Goal: Contribute content: Add original content to the website for others to see

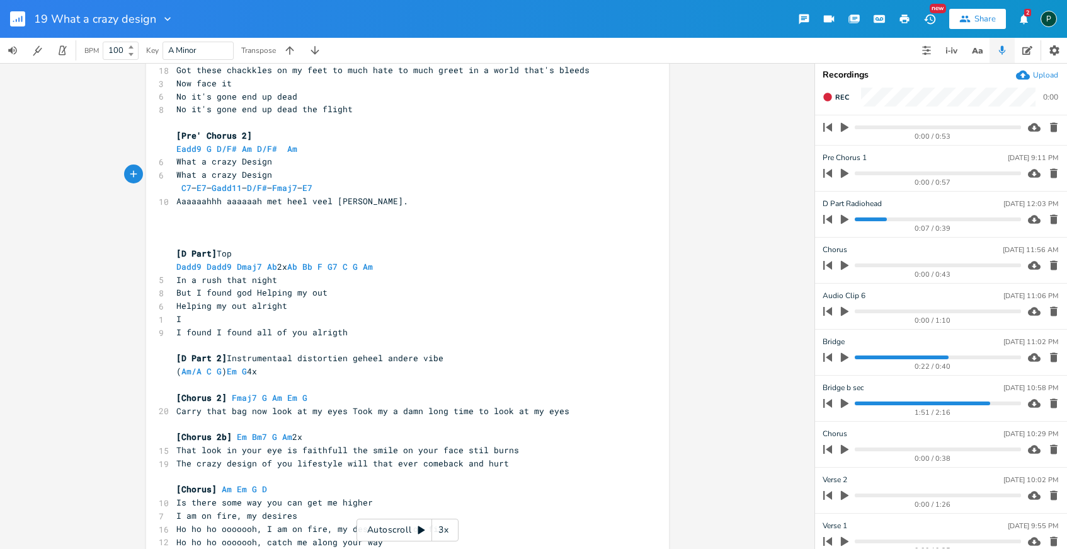
scroll to position [1028, 0]
click at [844, 220] on icon "button" at bounding box center [845, 218] width 8 height 9
click at [856, 221] on div "0:07 / 0:39" at bounding box center [920, 219] width 202 height 20
click at [856, 219] on progress at bounding box center [938, 219] width 166 height 4
click at [842, 216] on icon "button" at bounding box center [845, 218] width 8 height 8
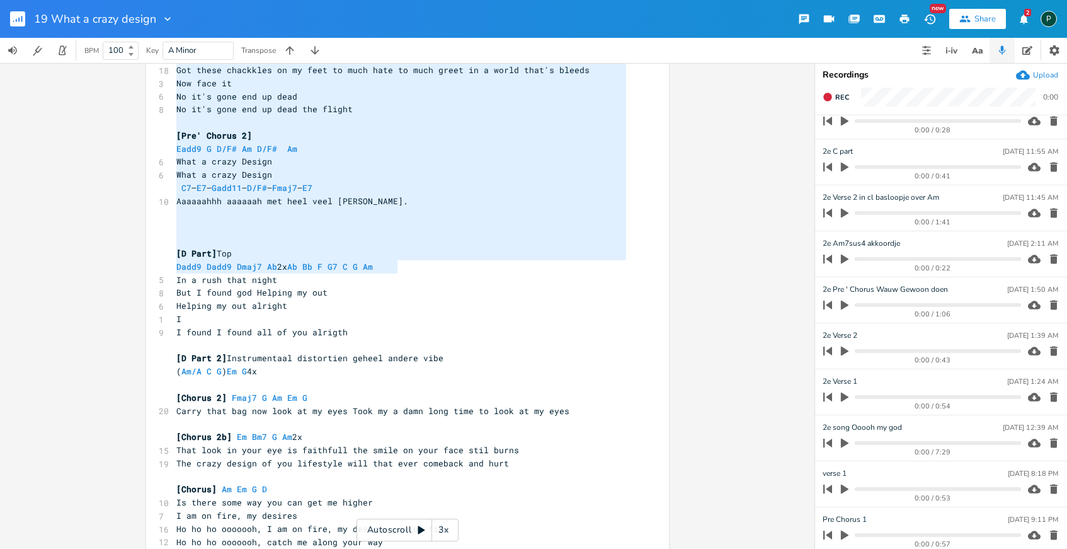
scroll to position [342, 0]
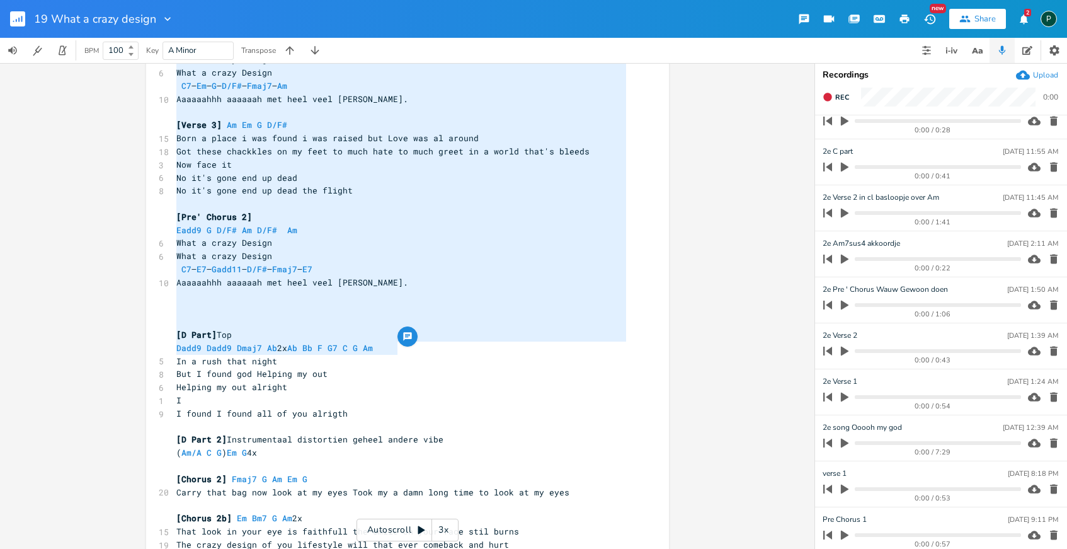
type textarea "C7 – Em – G – D/F# – Fmaj7 – Am Aaaaaahhh aaaaaah met heel veel [PERSON_NAME]. …"
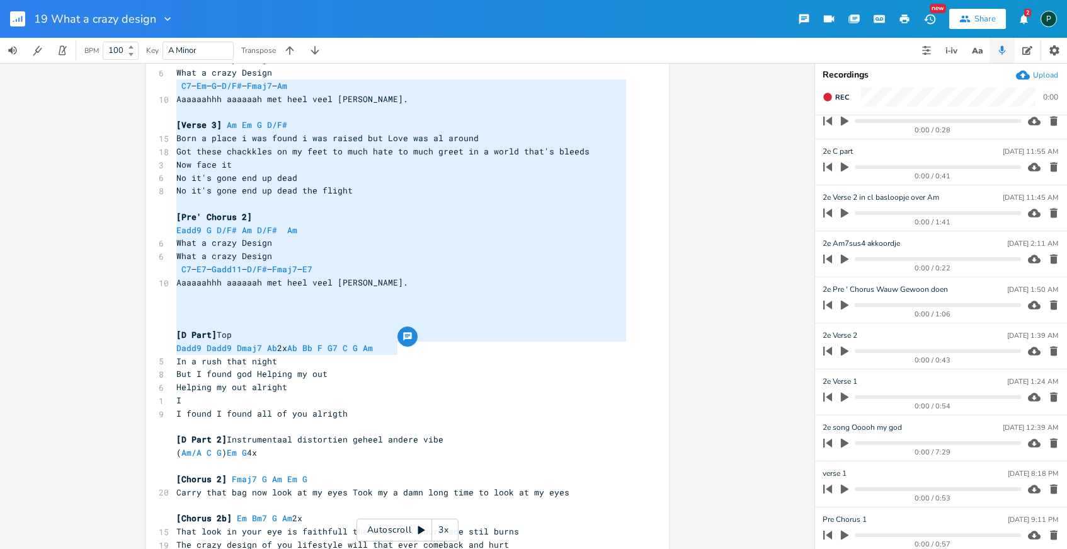
drag, startPoint x: 396, startPoint y: 271, endPoint x: 160, endPoint y: 85, distance: 300.6
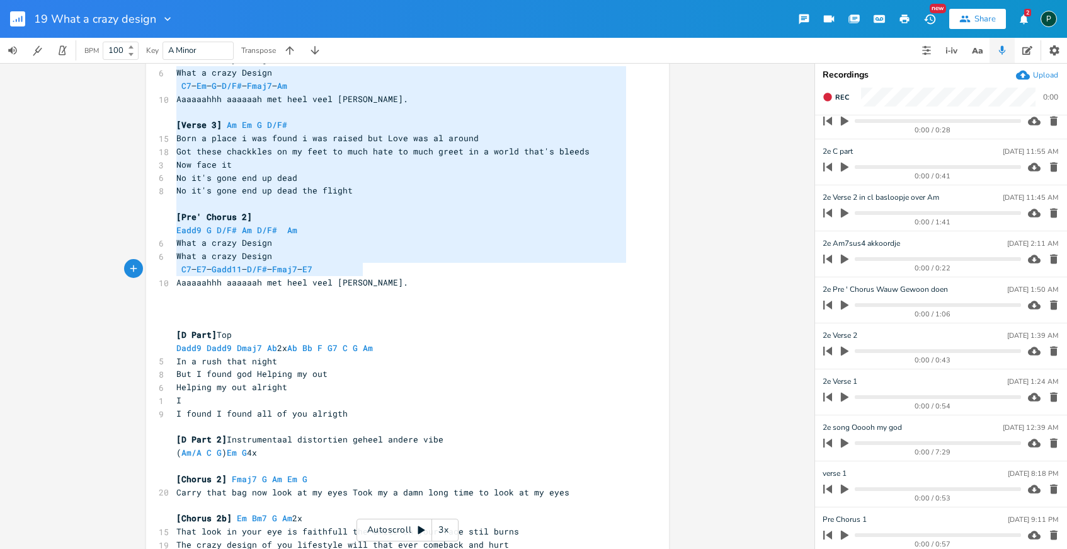
type textarea "What a crazy Design C7 – Em – G – D/F# – Fmaj7 – Am Aaaaaahhh aaaaaah met heel …"
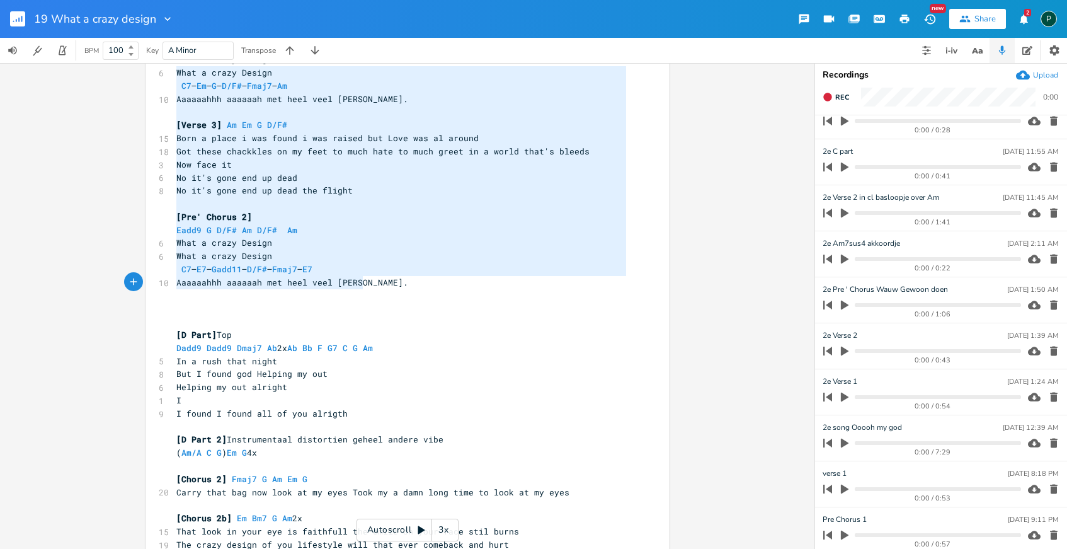
drag, startPoint x: 173, startPoint y: 74, endPoint x: 374, endPoint y: 281, distance: 288.7
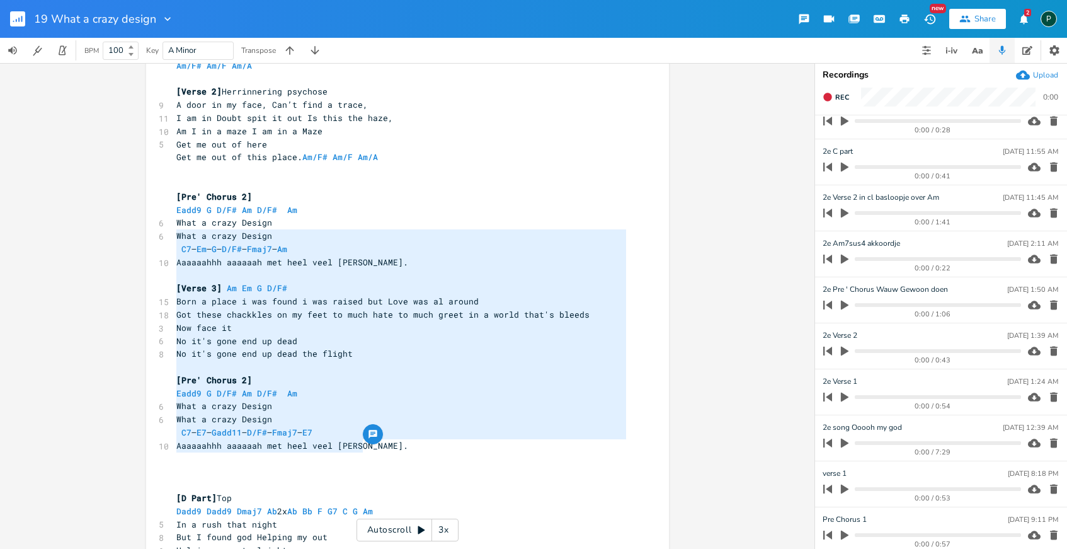
scroll to position [174, 0]
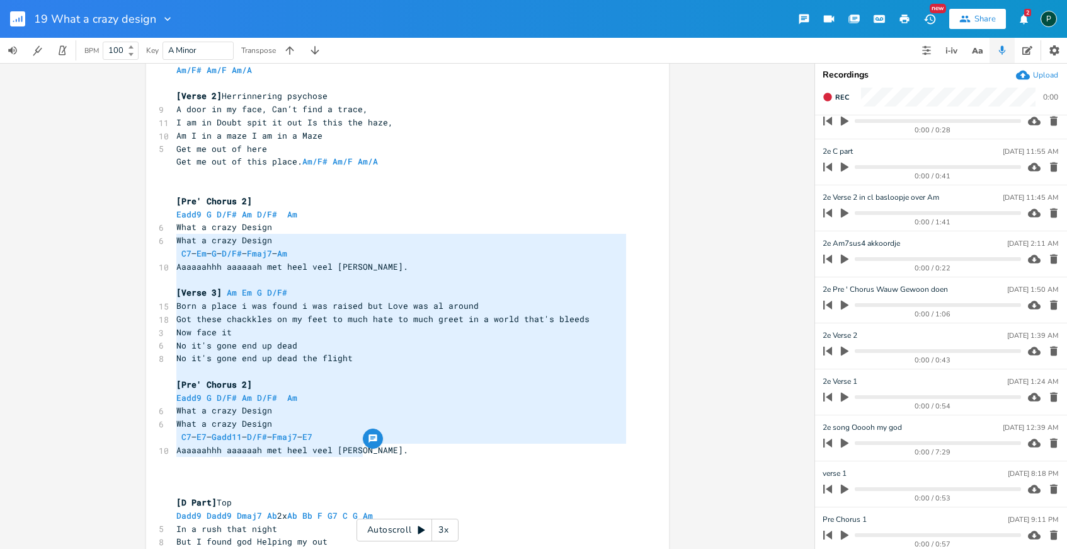
click at [295, 241] on pre "What a crazy Design" at bounding box center [401, 240] width 455 height 13
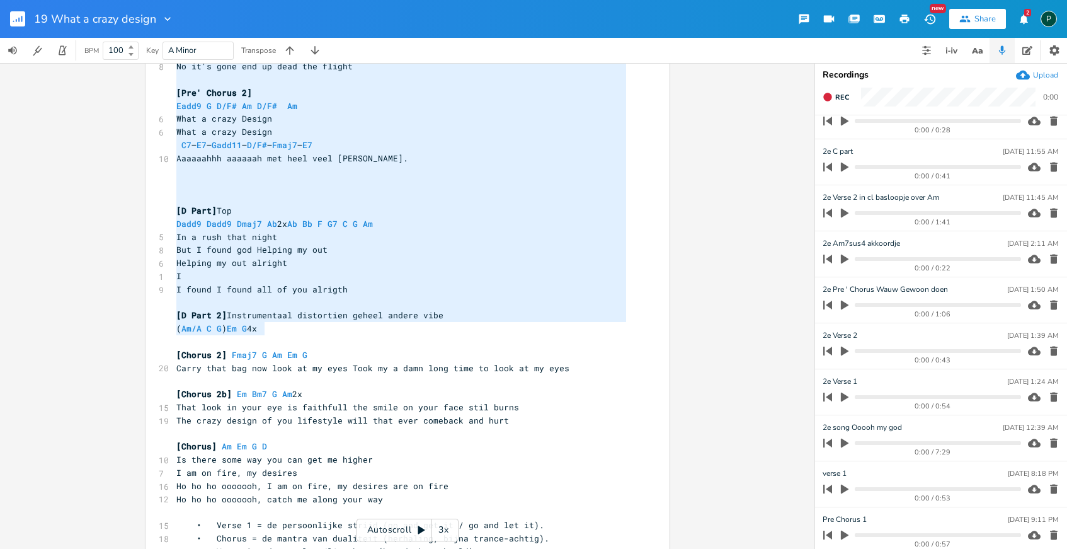
scroll to position [53, 0]
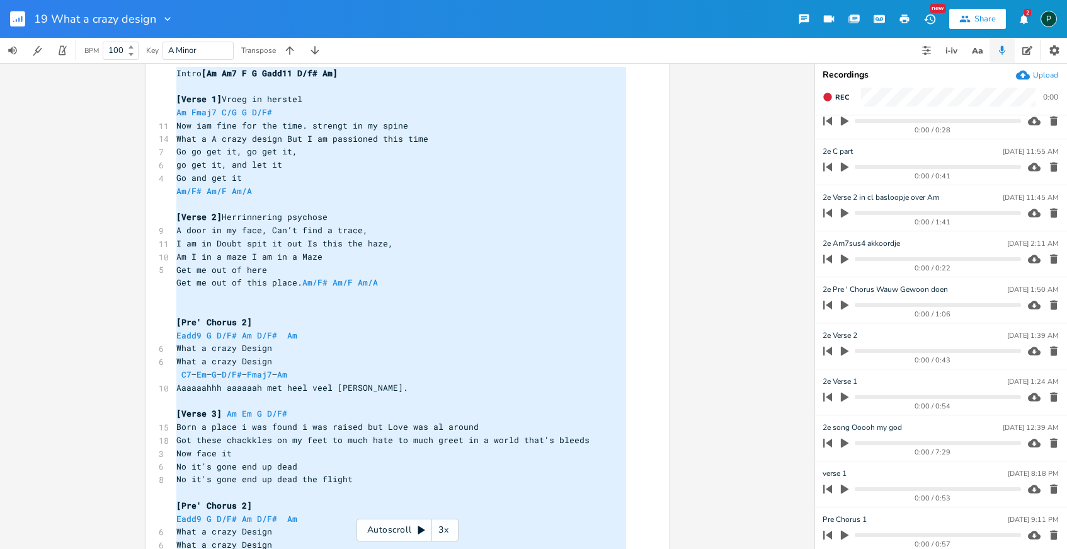
type textarea "Lorem [Ip Do9 S A Cons83 A/e# Se] [Doeiu 0] Tempo in utlabor Et Dolo0 M/A E A/M…"
drag, startPoint x: 325, startPoint y: 333, endPoint x: 164, endPoint y: 66, distance: 312.1
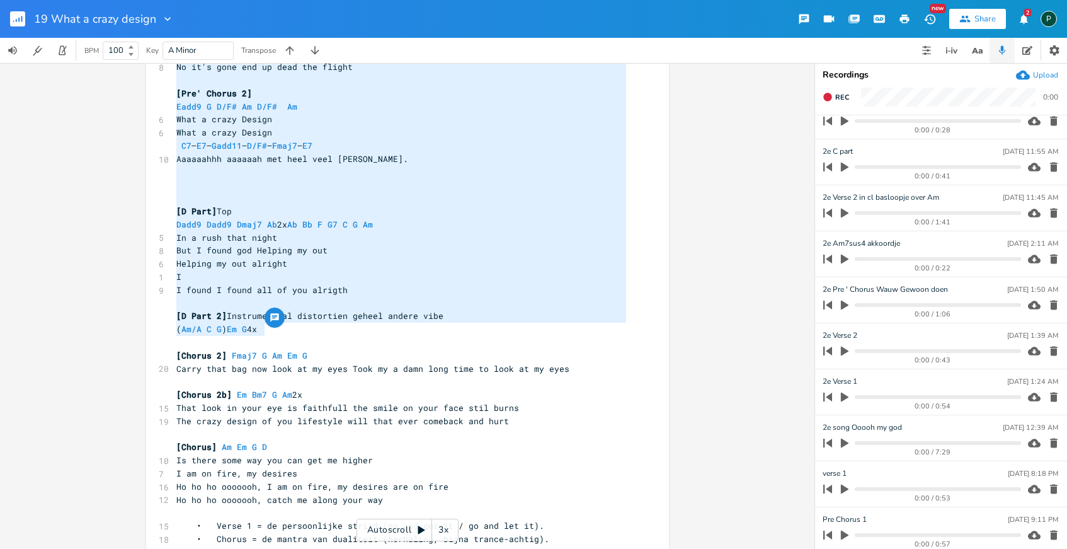
scroll to position [27, 0]
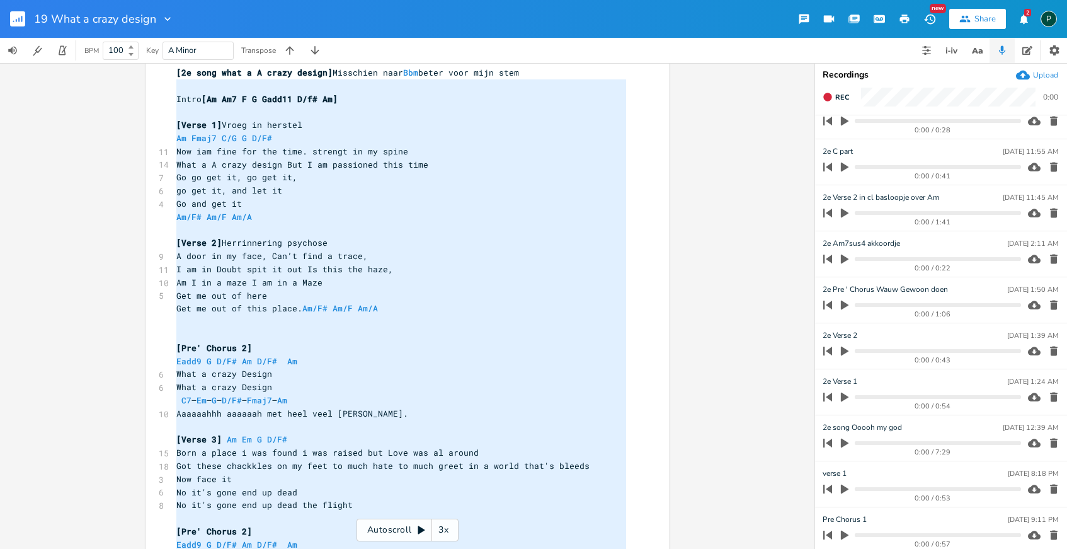
click at [242, 430] on pre "​" at bounding box center [401, 426] width 455 height 13
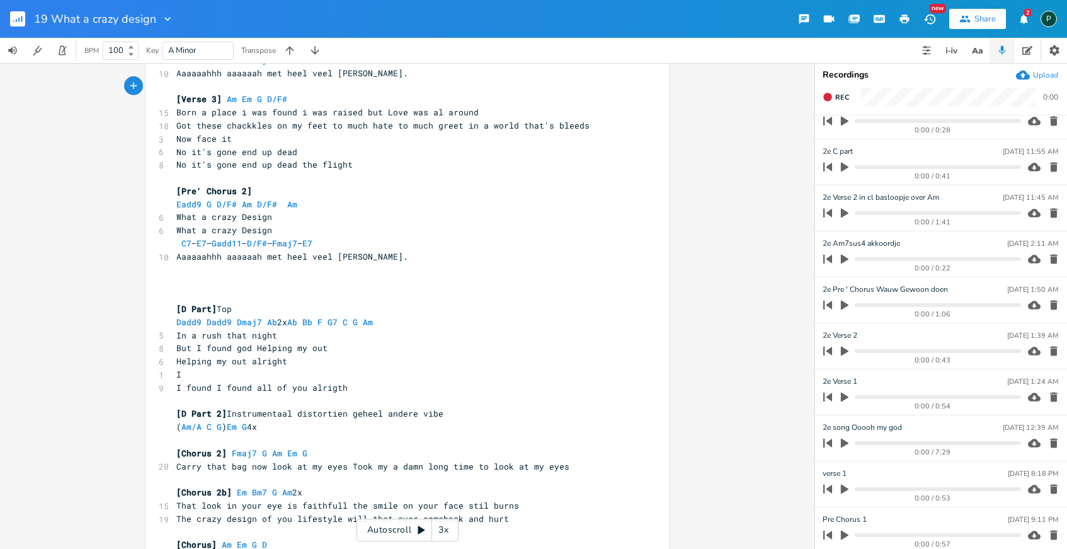
scroll to position [387, 0]
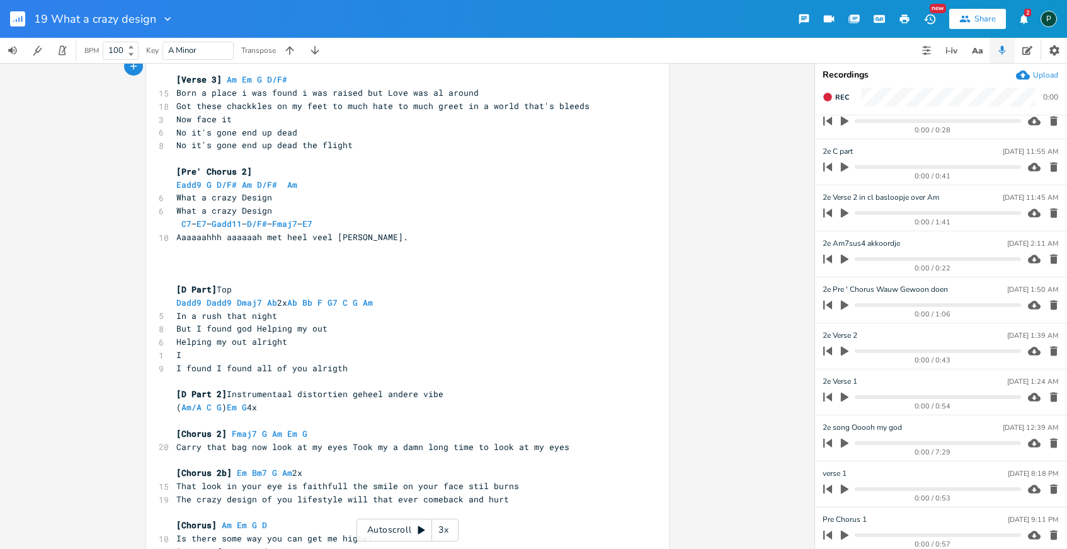
click at [174, 305] on pre "Dadd9 Dadd9 Dmaj7 Ab 2x Ab Bb F G7 C G Am" at bounding box center [401, 302] width 455 height 13
type textarea "Eb"
type textarea "Ebadd9"
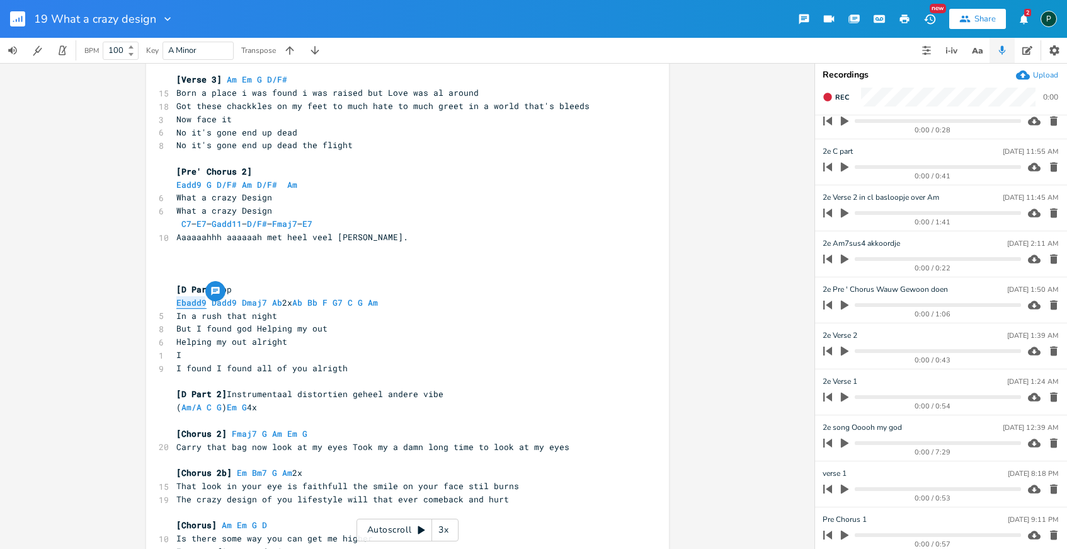
drag, startPoint x: 202, startPoint y: 306, endPoint x: 173, endPoint y: 306, distance: 29.6
click at [176, 306] on span "Ebadd9 Dadd9 Dmaj7 Ab 2x Ab Bb F G7 C G Am" at bounding box center [282, 302] width 212 height 11
drag, startPoint x: 231, startPoint y: 307, endPoint x: 209, endPoint y: 307, distance: 22.1
click at [209, 307] on span "Ebadd9 Dadd9 Dmaj7 Ab 2x Ab Bb F G7 C G Am" at bounding box center [282, 302] width 212 height 11
type textarea "Dadd9"
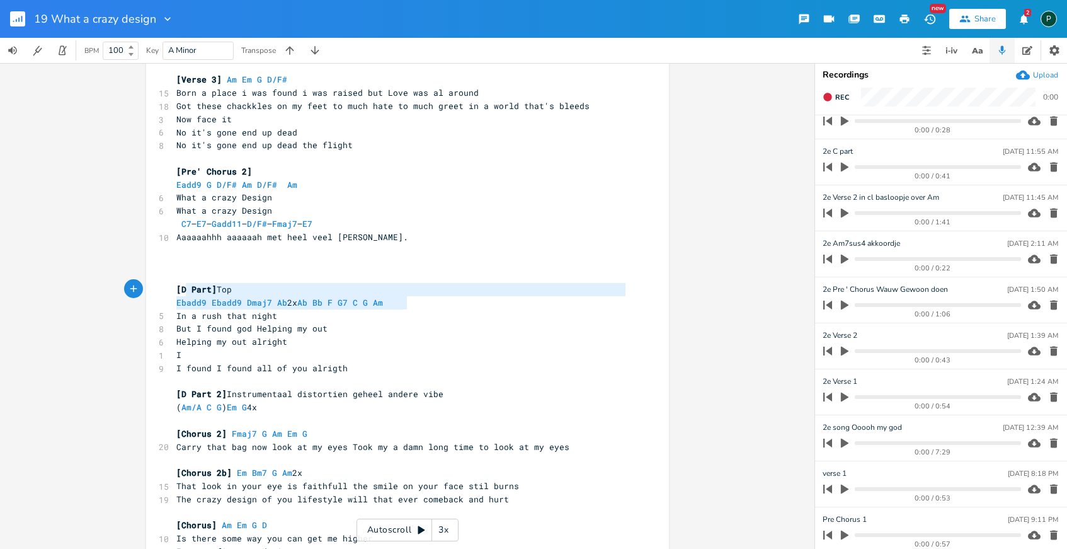
type textarea "[D Part] Top Ebadd9 Ebadd9 Dmaj7 Ab 2x Ab Bb F G7 C G Am"
drag, startPoint x: 406, startPoint y: 299, endPoint x: 164, endPoint y: 287, distance: 242.3
click at [353, 340] on pre "Helping my out alright" at bounding box center [401, 341] width 455 height 13
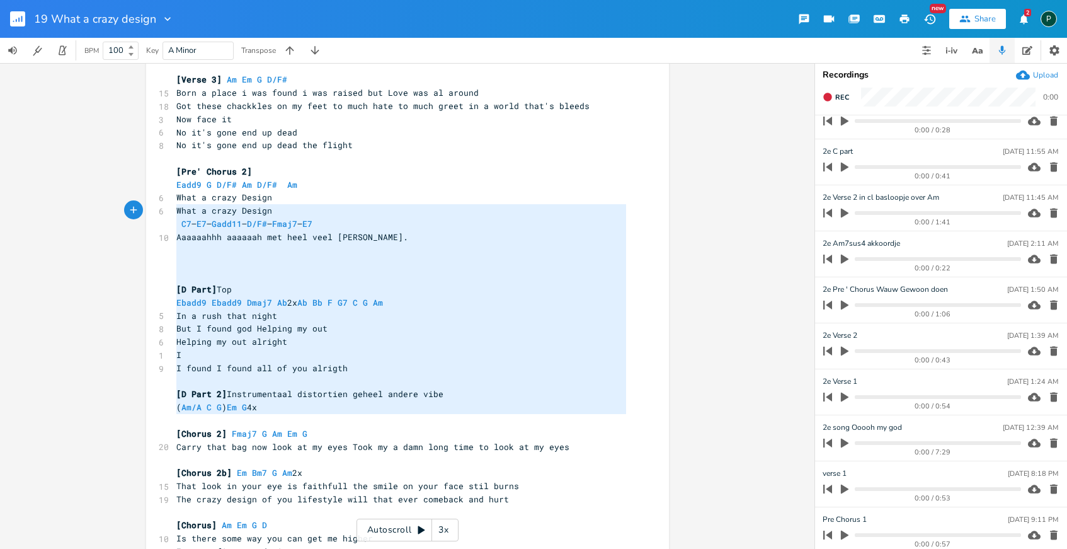
type textarea "[7l ipsu dolo s A conse adipis] Elitseddo eius Tem incid utla etdo magn Aliqu […"
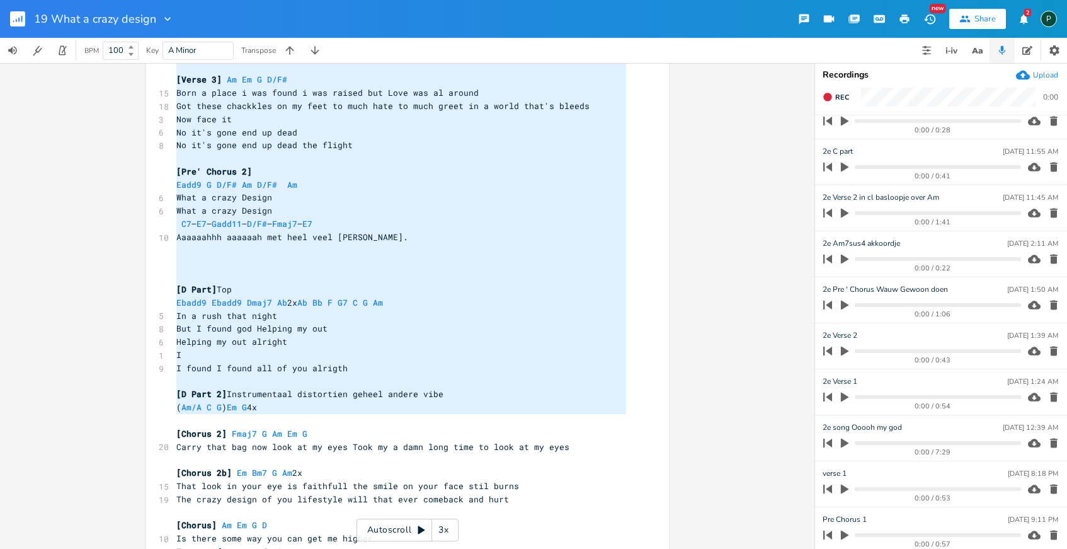
scroll to position [79, 0]
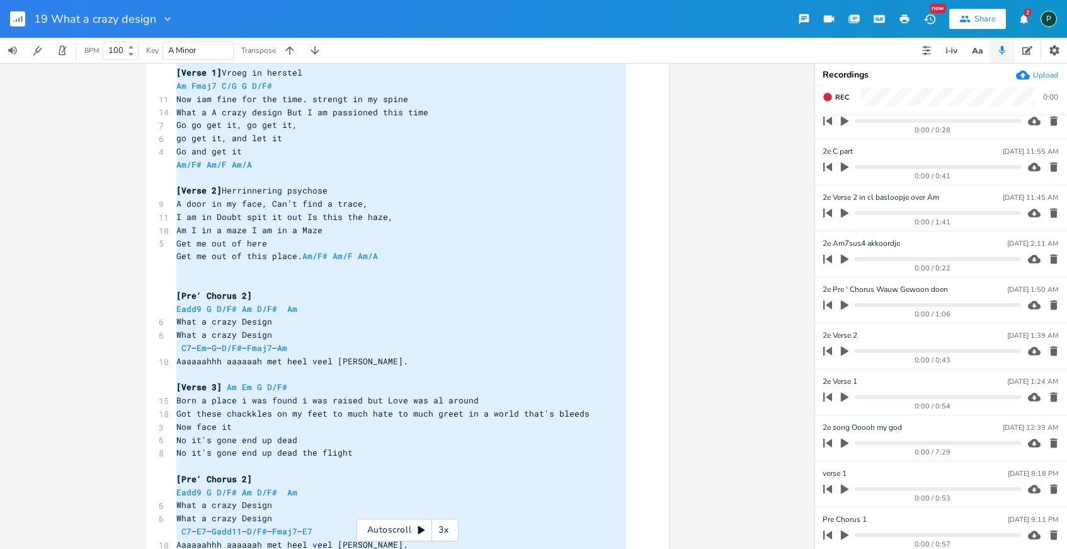
drag, startPoint x: 311, startPoint y: 416, endPoint x: 93, endPoint y: -101, distance: 561.4
click at [93, 0] on html "19 What a crazy design New Share 2 P BPM 100 Key A Minor Transpose xxxxxxxxxx […" at bounding box center [533, 274] width 1067 height 549
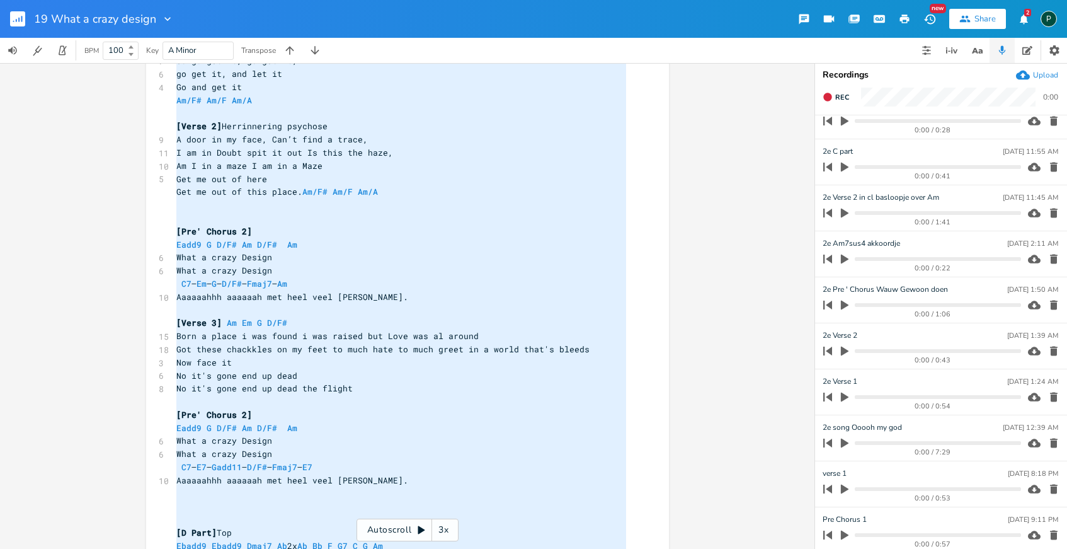
scroll to position [332, 0]
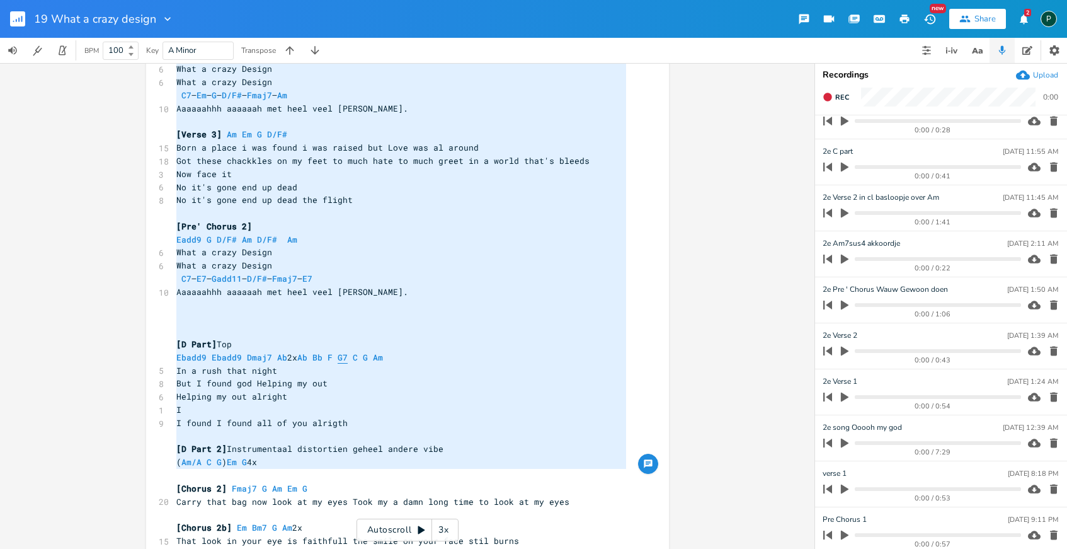
click at [348, 357] on span "G7" at bounding box center [343, 358] width 10 height 12
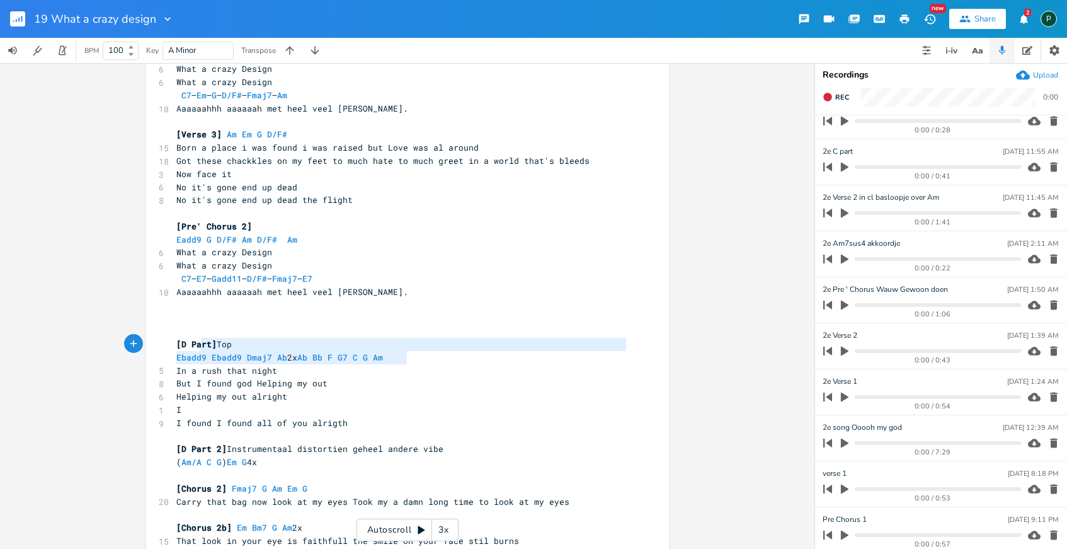
type textarea "[D Part] Top Ebadd9 Ebadd9 Dmaj7 Ab 2x Ab Bb F G7 C G Am"
drag, startPoint x: 405, startPoint y: 358, endPoint x: 166, endPoint y: 336, distance: 239.8
click at [223, 314] on pre "​" at bounding box center [401, 317] width 455 height 13
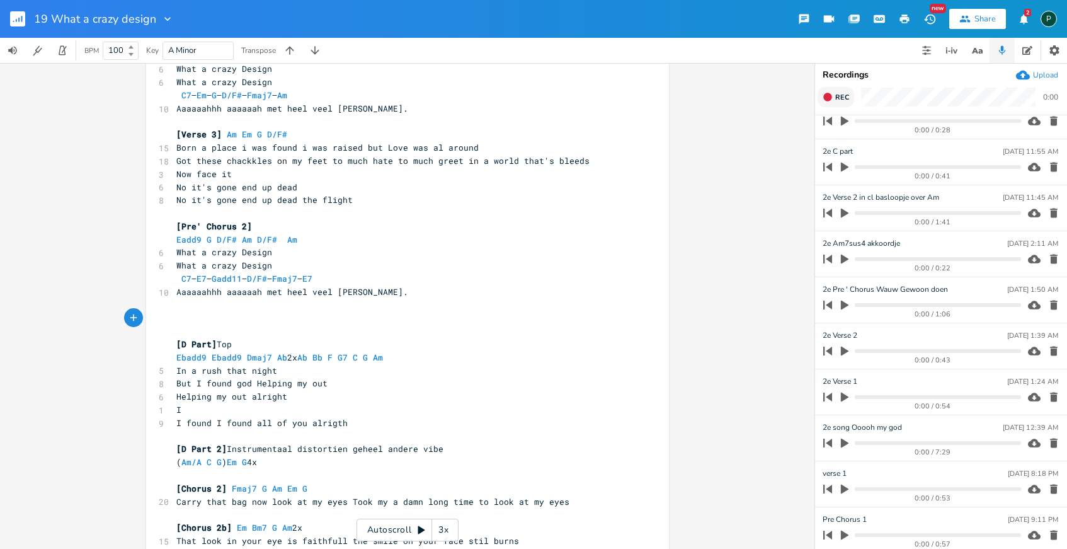
click at [828, 103] on button "Rec" at bounding box center [836, 97] width 37 height 20
click at [828, 103] on button "End" at bounding box center [836, 97] width 37 height 20
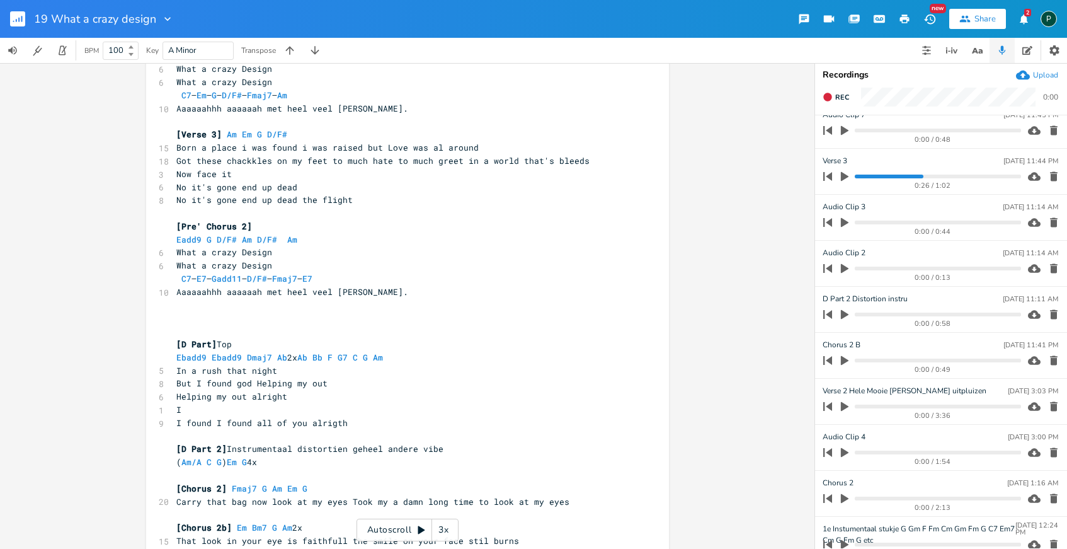
scroll to position [0, 0]
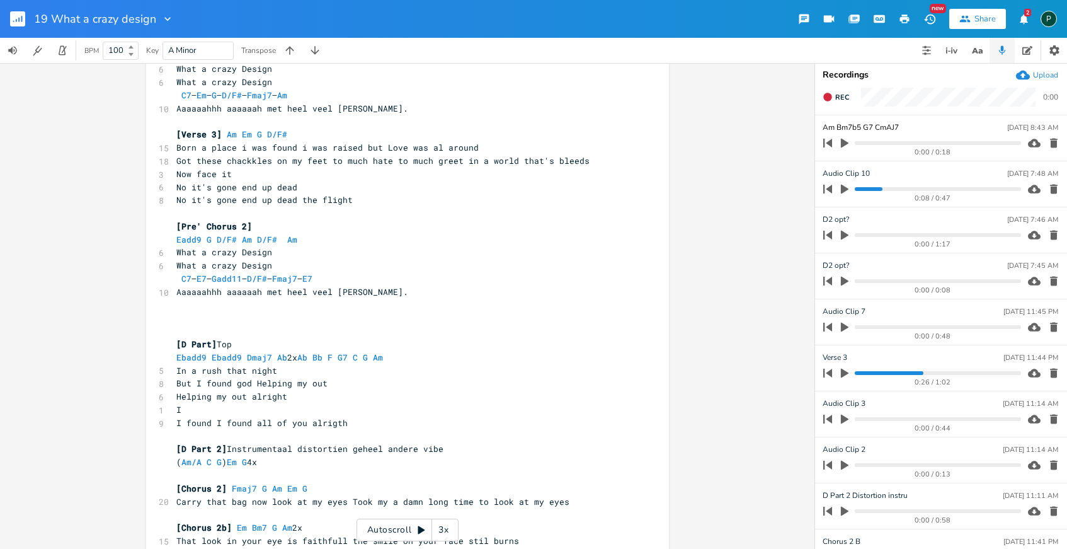
type input "Am Bm7b5 G7 CmAJ7 ?"
click at [547, 223] on pre "[Pre' Chorus 2]" at bounding box center [401, 226] width 455 height 13
drag, startPoint x: 900, startPoint y: 127, endPoint x: 808, endPoint y: 127, distance: 92.0
click at [808, 127] on div "xxxxxxxxxx [2e song what a A crazy design] Misschien naar Bbm beter voor mijn s…" at bounding box center [533, 306] width 1067 height 486
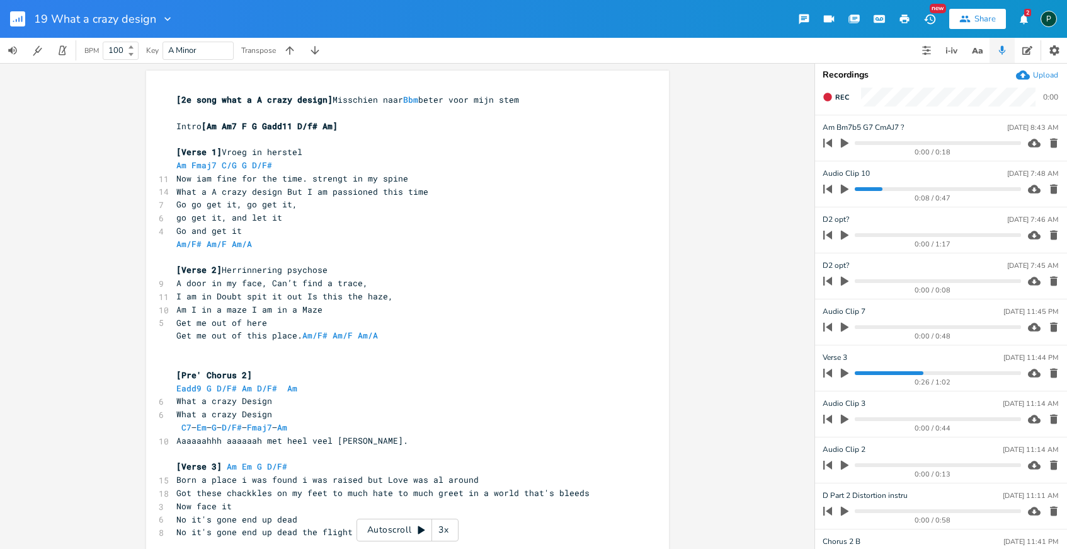
click at [878, 120] on li "Am Bm7b5 G7 CmAJ7 ? [DATE] 8:43 AM 0:00 / 0:18" at bounding box center [941, 138] width 252 height 46
click at [844, 146] on icon "button" at bounding box center [844, 142] width 11 height 11
click at [846, 145] on icon "button" at bounding box center [844, 142] width 11 height 11
click at [846, 145] on icon "button" at bounding box center [845, 143] width 8 height 8
click at [833, 98] on button "Rec" at bounding box center [836, 97] width 37 height 20
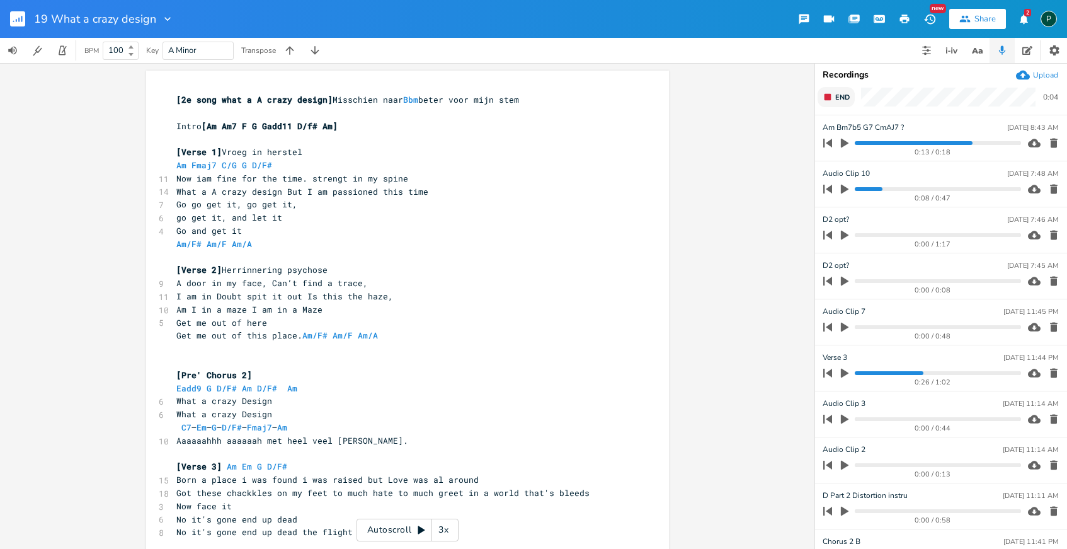
click at [833, 96] on button "End" at bounding box center [836, 97] width 37 height 20
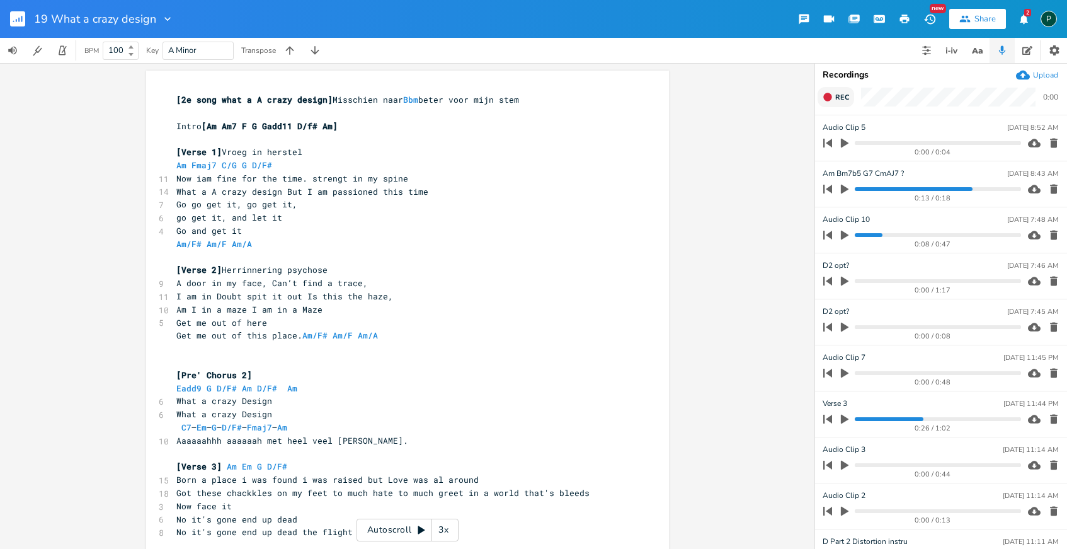
click at [833, 96] on button "Rec" at bounding box center [836, 97] width 37 height 20
click at [831, 93] on icon "button" at bounding box center [828, 97] width 10 height 10
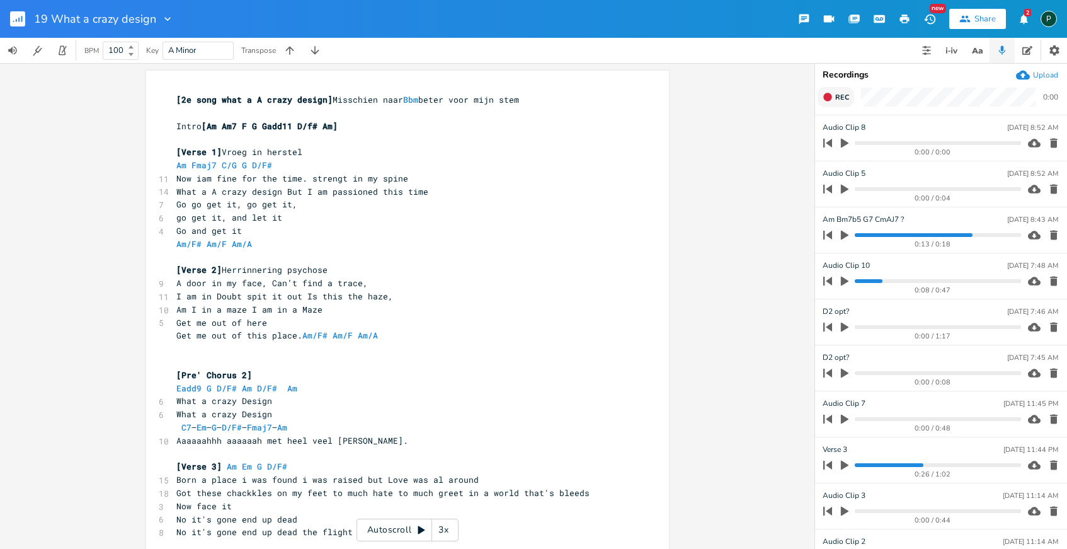
click at [861, 236] on progress at bounding box center [938, 235] width 166 height 4
click at [846, 236] on icon "button" at bounding box center [845, 235] width 8 height 9
click at [846, 236] on icon "button" at bounding box center [845, 235] width 8 height 8
click at [846, 236] on icon "button" at bounding box center [845, 235] width 8 height 9
click at [846, 236] on icon "button" at bounding box center [845, 235] width 8 height 8
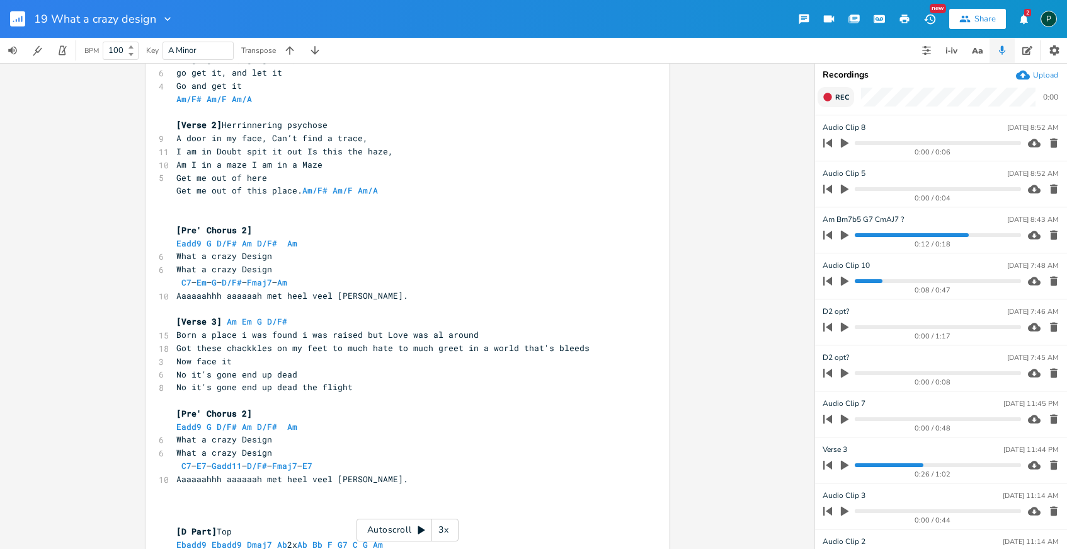
scroll to position [207, 0]
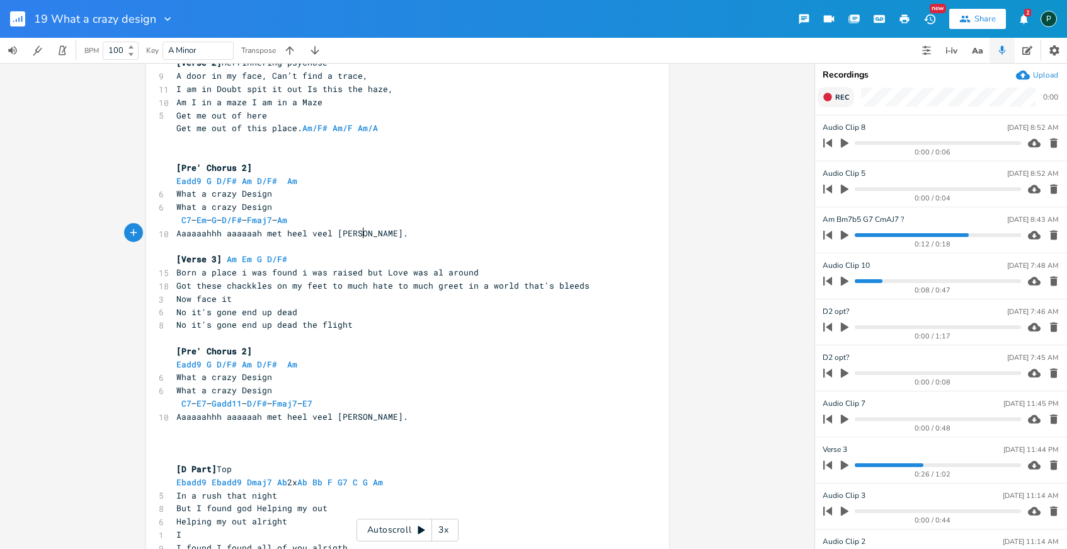
click at [368, 233] on pre "Aaaaaahhh aaaaaah met heel veel [PERSON_NAME]." at bounding box center [401, 233] width 455 height 13
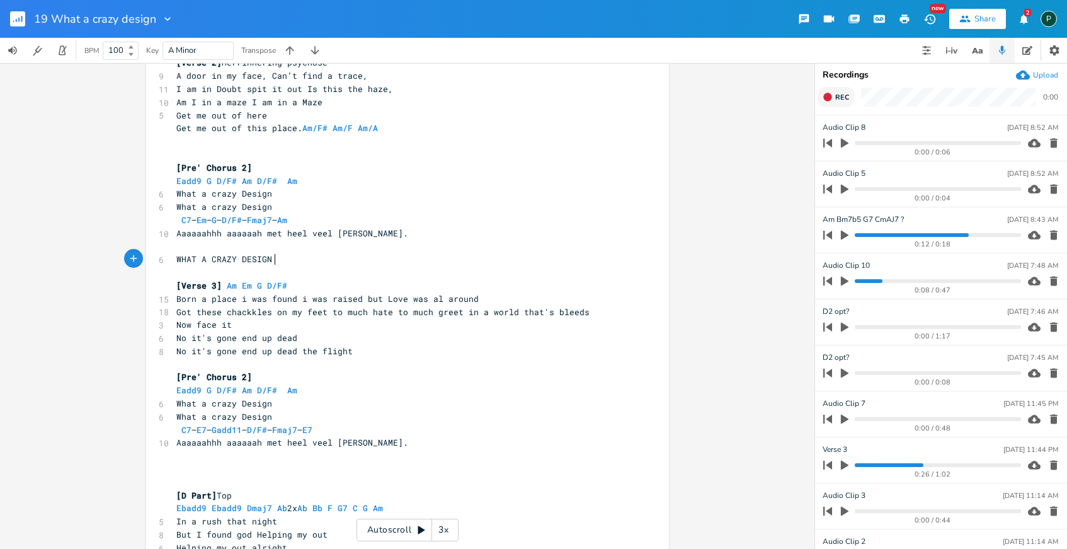
scroll to position [0, 98]
type textarea "WHAT A CRAZY DESIGN ALL MY LIFE ON MY ONW"
type textarea "WN"
click at [184, 251] on pre "​" at bounding box center [401, 246] width 455 height 13
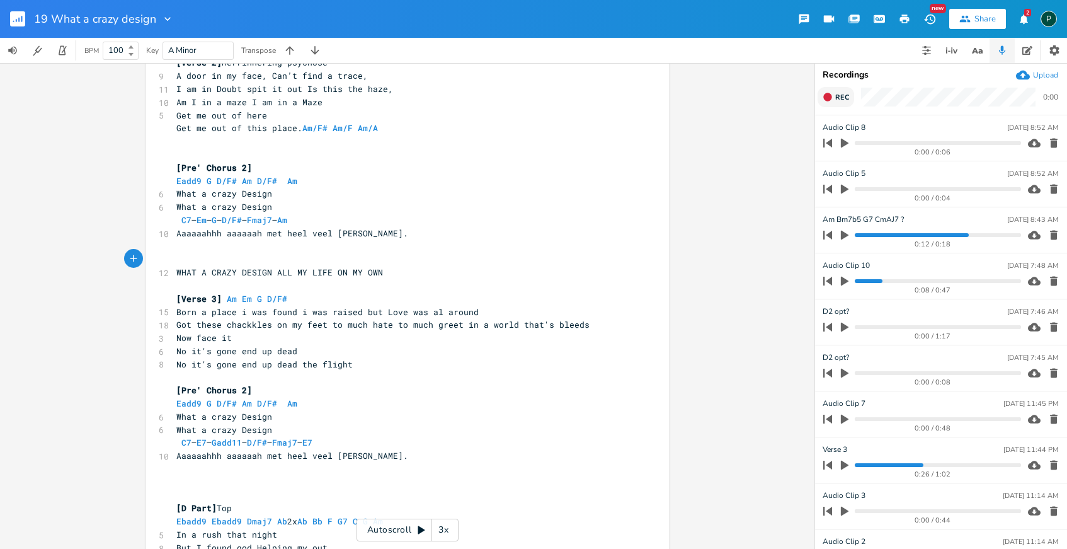
click at [844, 90] on button "Rec" at bounding box center [836, 97] width 37 height 20
click at [839, 97] on span "End" at bounding box center [843, 97] width 14 height 9
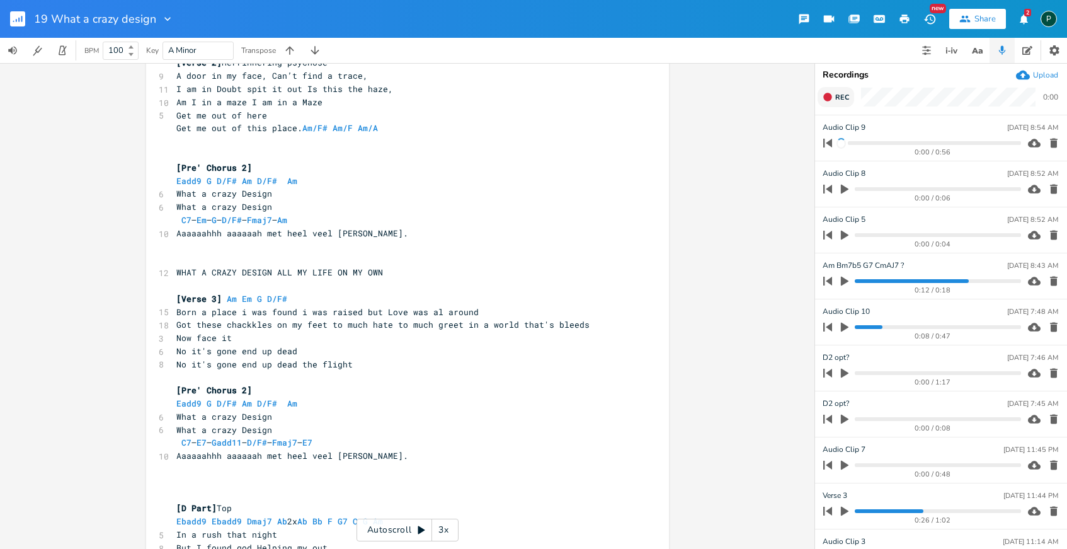
click at [841, 98] on span "Rec" at bounding box center [843, 97] width 14 height 9
click at [841, 98] on span "End" at bounding box center [843, 97] width 14 height 9
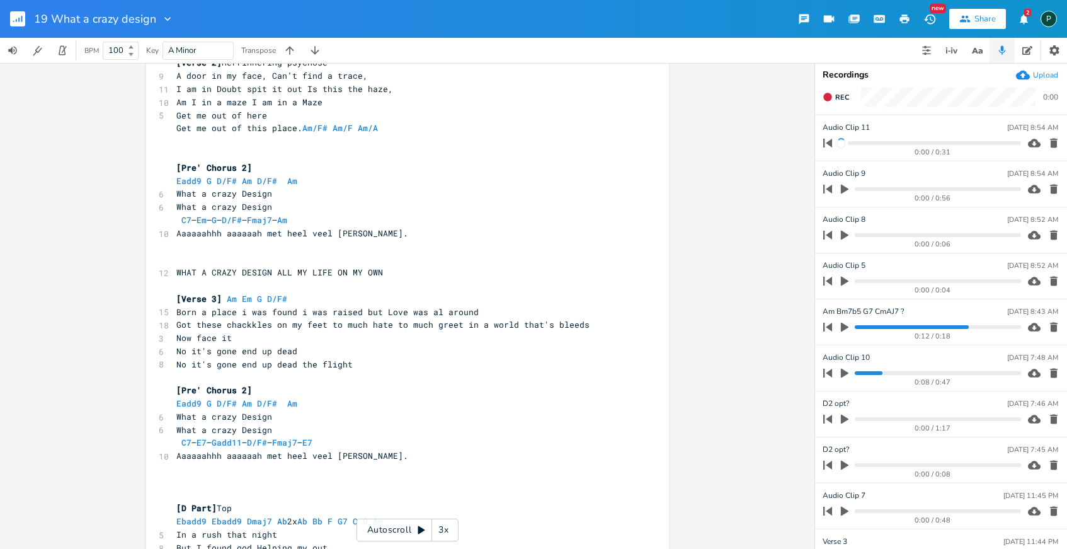
click at [844, 190] on icon "button" at bounding box center [845, 189] width 8 height 9
click at [934, 187] on progress at bounding box center [938, 189] width 166 height 4
click at [954, 189] on progress at bounding box center [938, 189] width 166 height 4
click at [968, 188] on progress at bounding box center [938, 189] width 166 height 4
click at [847, 191] on icon "button" at bounding box center [845, 189] width 8 height 8
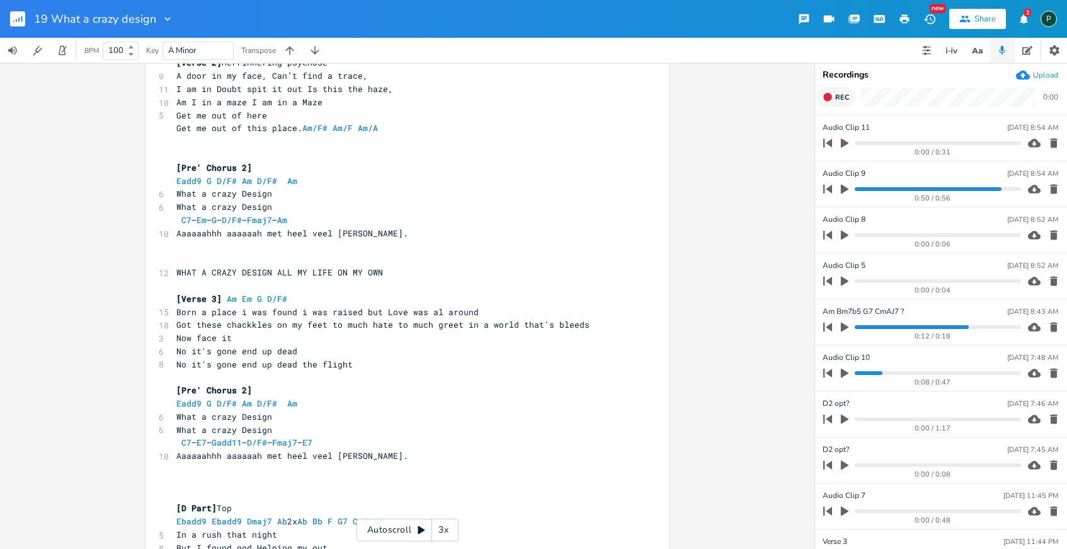
click at [832, 98] on icon "button" at bounding box center [828, 97] width 10 height 10
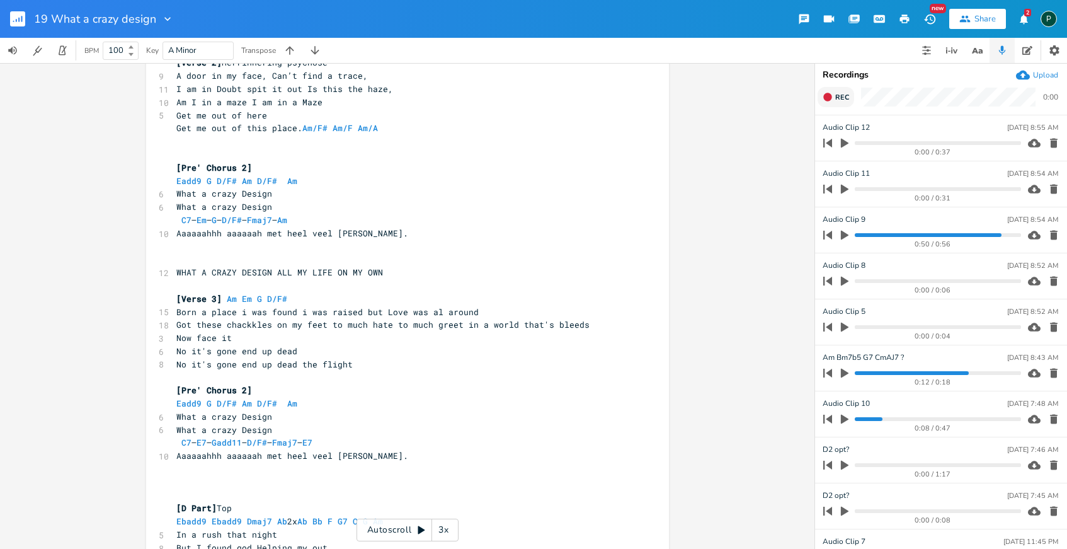
click at [832, 98] on icon "button" at bounding box center [828, 97] width 10 height 10
click at [839, 93] on span "End" at bounding box center [843, 97] width 14 height 9
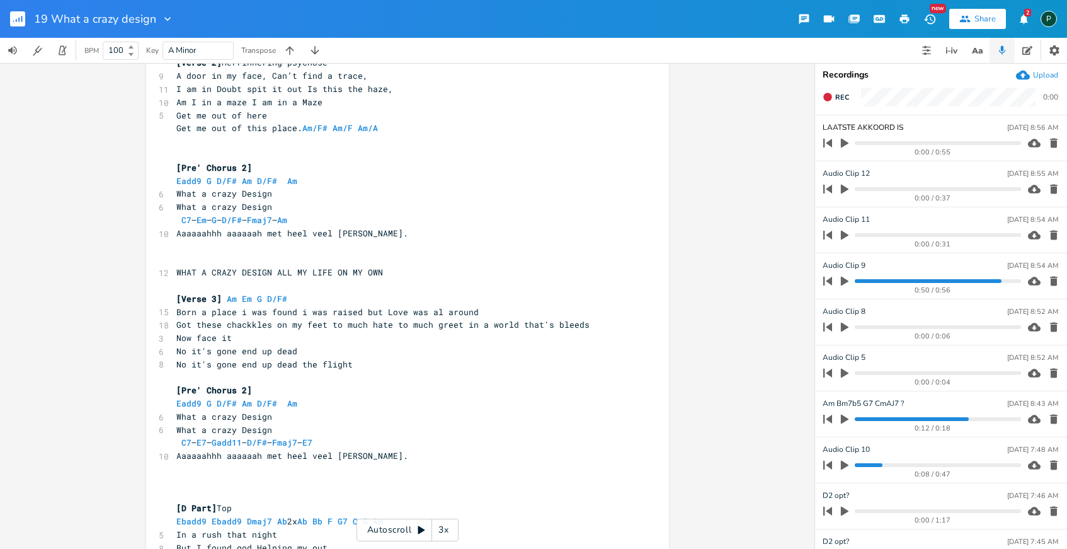
type input "LAATSTE AKKOORD IS E"
click at [909, 127] on div "LAATSTE AKKOORD IS E [DATE] 8:56 AM" at bounding box center [941, 127] width 236 height 11
type input "LAATSTE AKKOORD IS EBMAJ7"
click at [972, 134] on div "0:00 / 0:55" at bounding box center [920, 143] width 202 height 20
click at [915, 128] on input "LAATSTE AKKOORD IS EBMAJ7" at bounding box center [878, 127] width 111 height 11
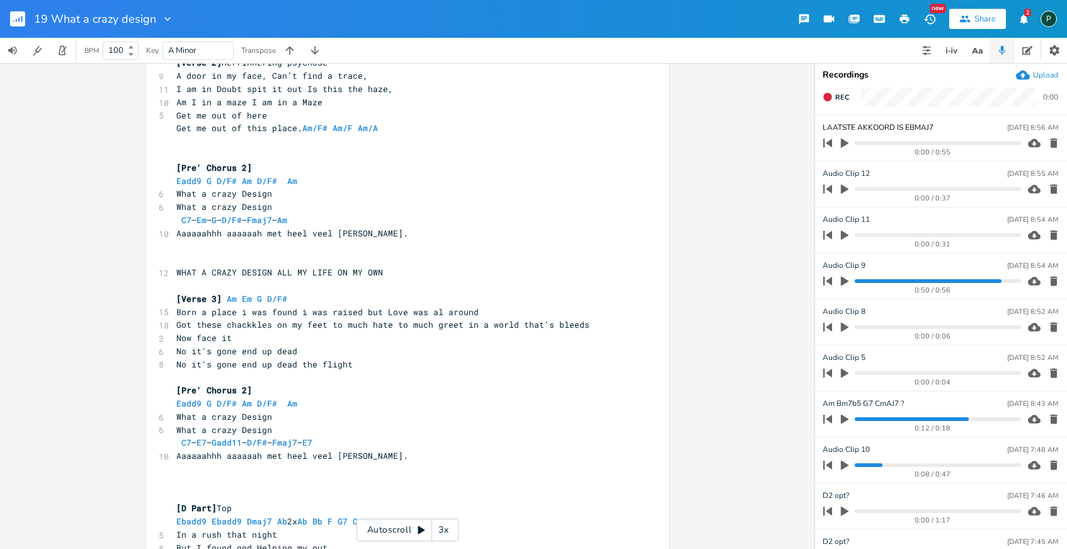
click at [915, 128] on input "LAATSTE AKKOORD IS EBMAJ7" at bounding box center [878, 127] width 111 height 11
click at [907, 128] on input "LAATSTE AKKOORD IS EBMAJ7" at bounding box center [878, 128] width 111 height 12
type input "LAATSTE AKKOORD IS EbMAJ7"
click at [843, 147] on icon "button" at bounding box center [844, 142] width 11 height 11
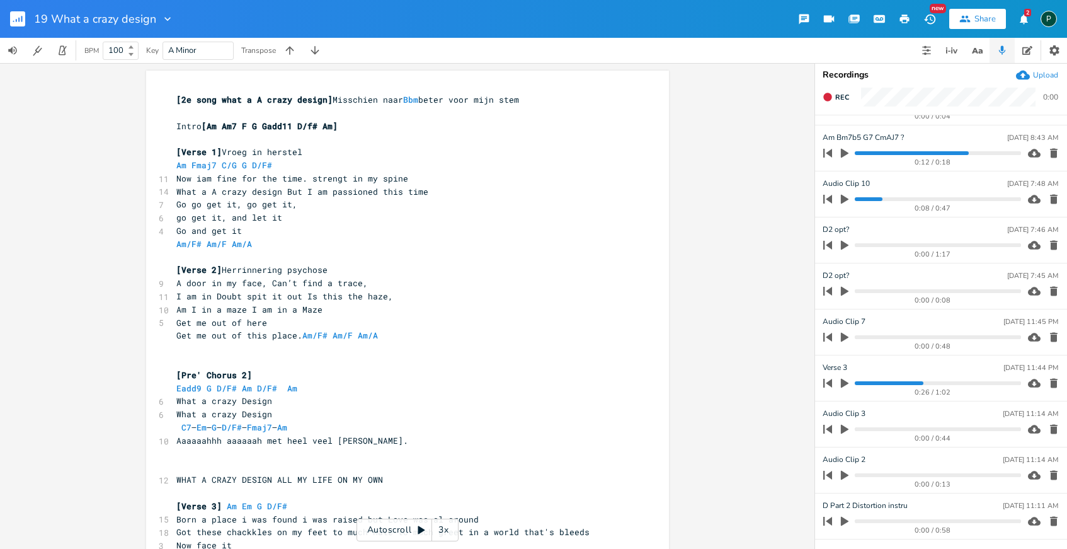
scroll to position [0, 0]
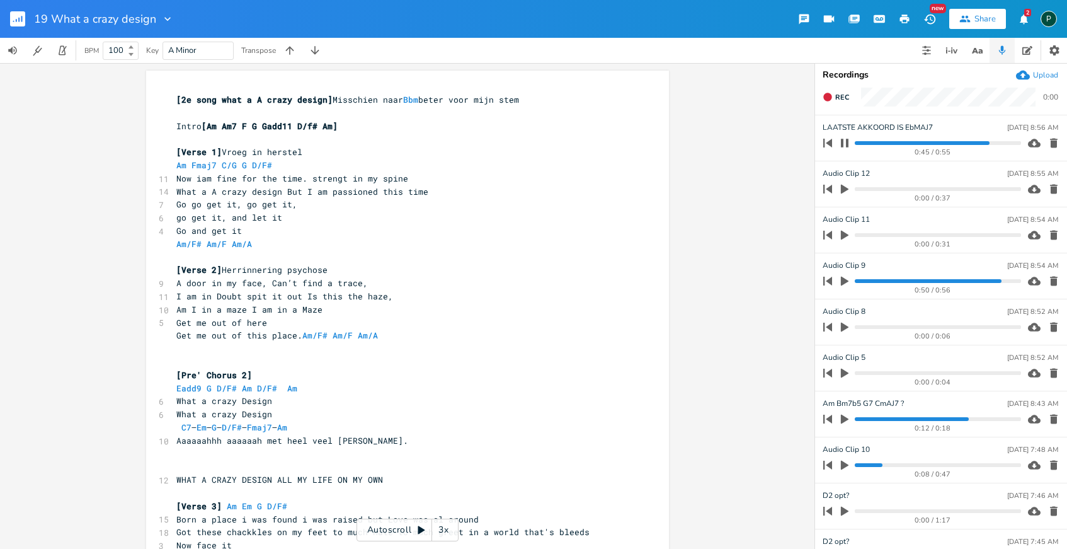
click at [847, 142] on icon "button" at bounding box center [845, 143] width 8 height 8
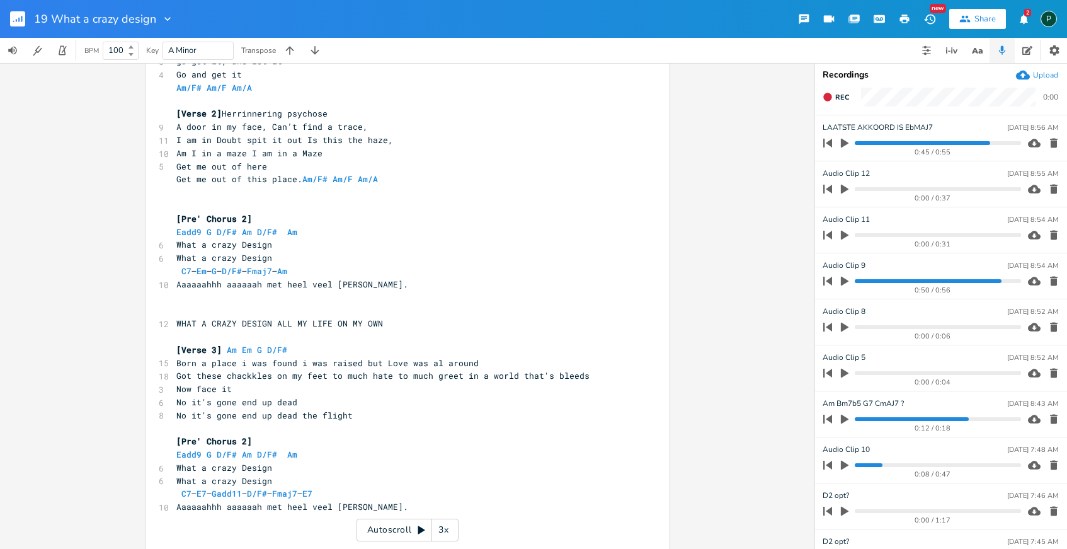
scroll to position [265, 0]
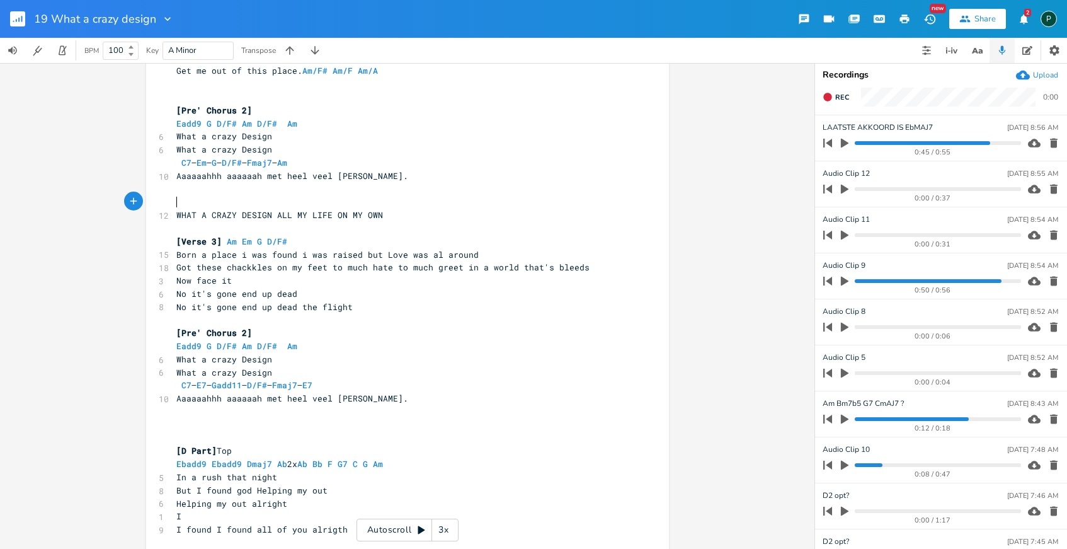
click at [188, 202] on pre "​" at bounding box center [401, 201] width 455 height 13
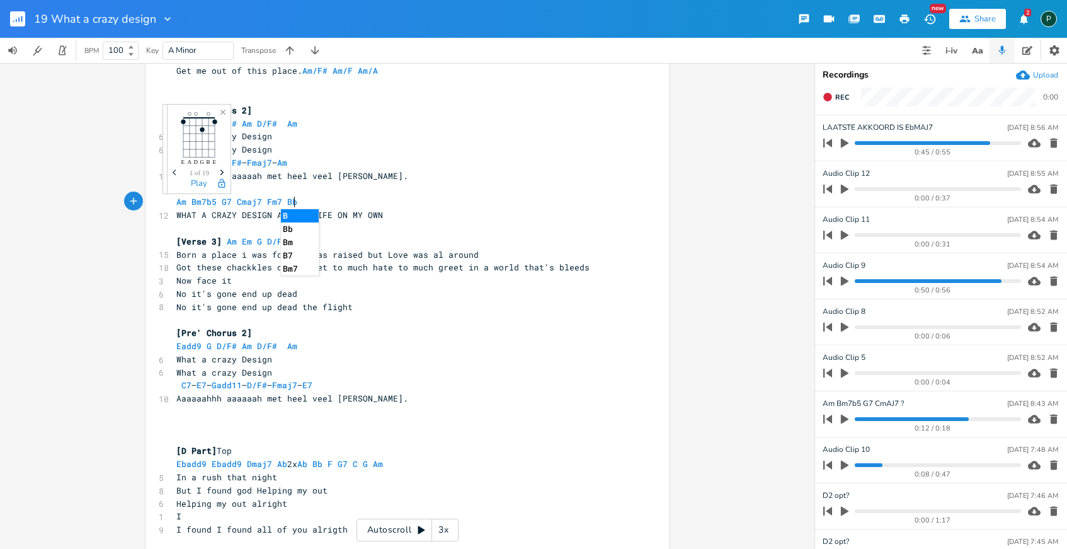
scroll to position [0, 116]
type textarea "Am Bm7b5 G7 Cmaj7 Fm7 Bb of als laatste Emaj7"
click at [410, 105] on pre "[Pre' Chorus 2]" at bounding box center [401, 110] width 455 height 13
click at [406, 198] on pre "Am Bm7b5 G7 Cmaj7 Fm7 Bb of als laatste Emaj7" at bounding box center [401, 201] width 455 height 13
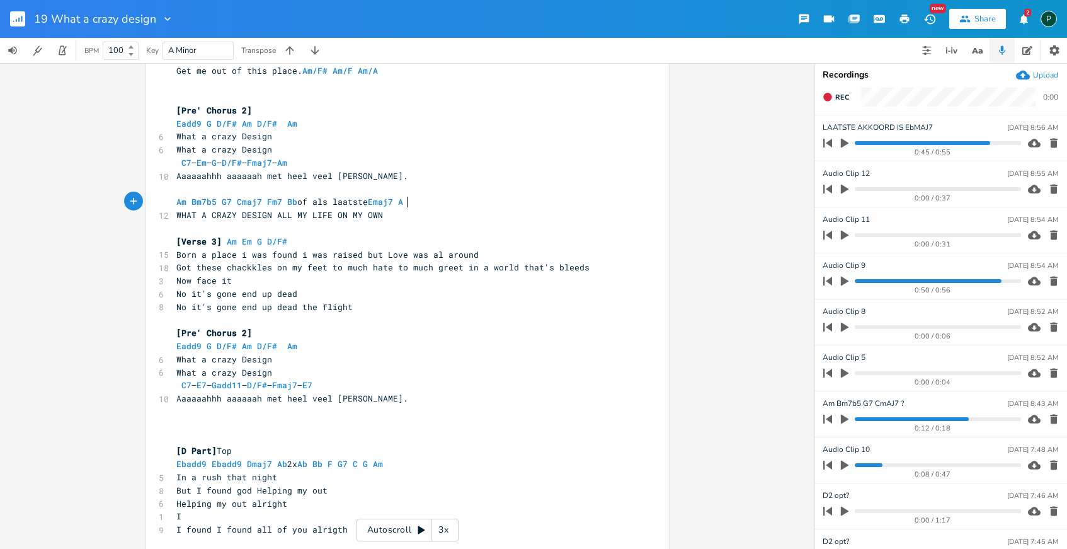
type textarea "Ab"
click at [459, 207] on pre "Am Bm7b5 G7 Cmaj7 Fm7 Bb of als laatste Emaj7 Ab" at bounding box center [401, 201] width 455 height 13
click at [457, 197] on pre "Am Bm7b5 G7 Cmaj7 Fm7 Bb of als laatste Emaj7 Ab" at bounding box center [401, 201] width 455 height 13
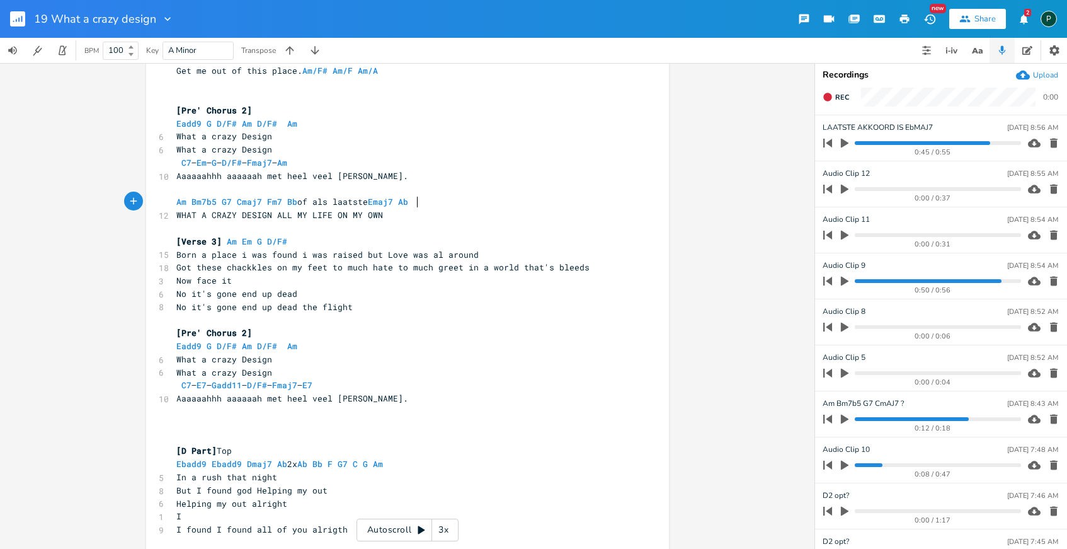
drag, startPoint x: 833, startPoint y: 100, endPoint x: 833, endPoint y: 108, distance: 7.6
click at [833, 108] on div "Rec 0:00" at bounding box center [941, 101] width 252 height 28
click at [833, 90] on button "Rec" at bounding box center [836, 97] width 37 height 20
click at [833, 90] on button "End" at bounding box center [836, 97] width 37 height 20
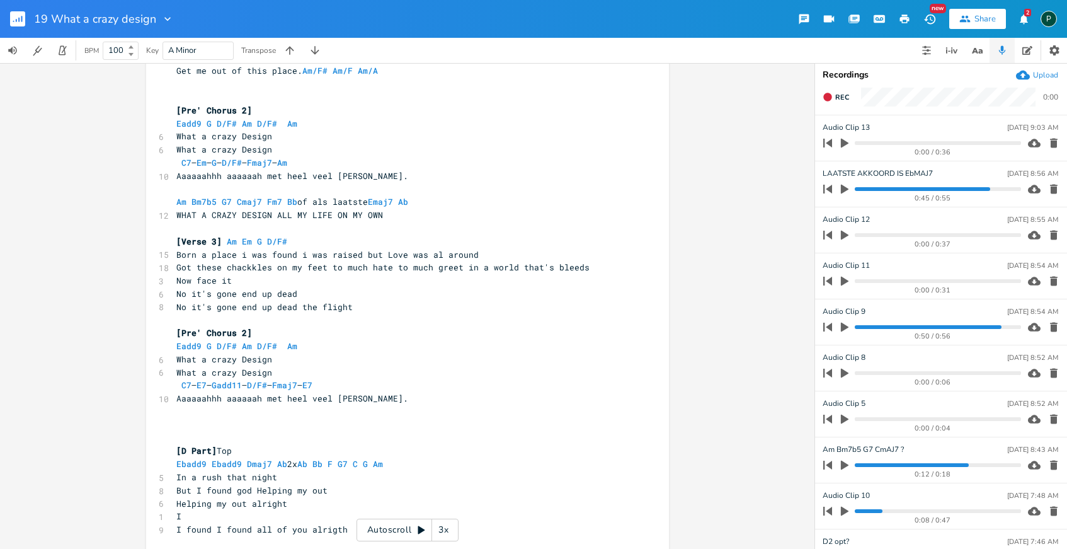
click at [870, 128] on div "Audio Clip [DATE] 9:03 AM" at bounding box center [941, 127] width 236 height 11
type textarea "W"
type textarea "Am Bm7b5 G7 Cmaj7 Fm7 Bb of als laatste Emaj7 Ab"
drag, startPoint x: 428, startPoint y: 207, endPoint x: 161, endPoint y: 208, distance: 267.8
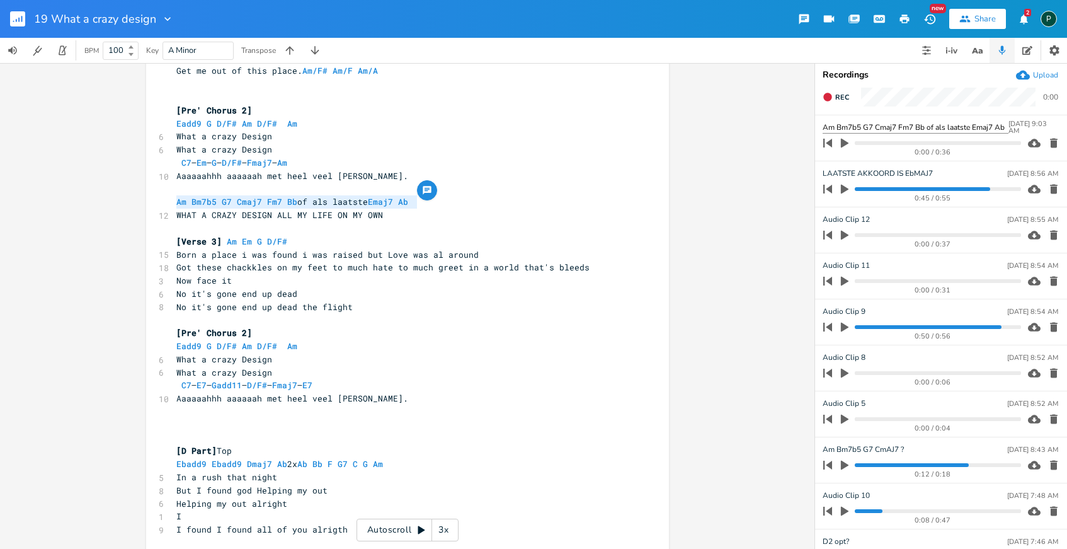
click at [823, 125] on input "Am Bm7b5 G7 Cmaj7 Fm7 Bb of als laatste Emaj7 Ab" at bounding box center [916, 128] width 186 height 12
type input "Interlude Am Bm7b5 G7 Cmaj7 Fm7 Bb of als laatste Emaj7 Ab"
click at [698, 158] on div "Am Bm7b5 G7 Cmaj7 Fm7 Bb of als laatste Emaj7 Ab xxxxxxxxxx [2e song what a A c…" at bounding box center [407, 306] width 815 height 486
